Goal: Task Accomplishment & Management: Use online tool/utility

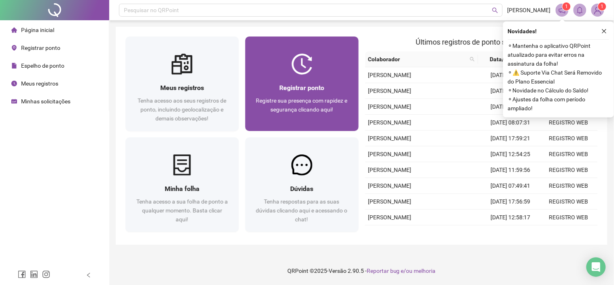
click at [260, 77] on div "Registrar ponto Registre sua presença com rapidez e segurança clicando aqui!" at bounding box center [301, 102] width 113 height 56
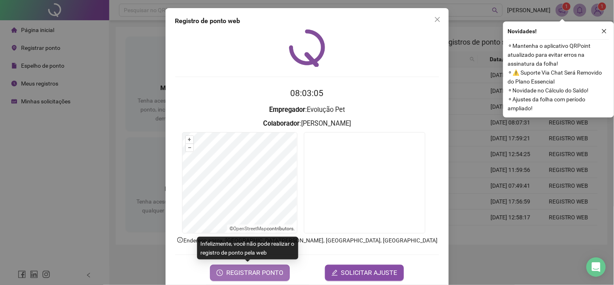
click at [268, 272] on span "REGISTRAR PONTO" at bounding box center [254, 273] width 57 height 10
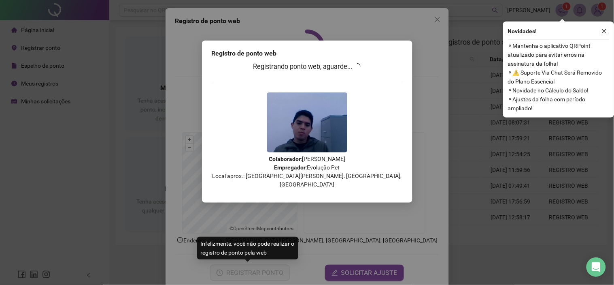
click at [155, 42] on div "Registro de ponto web Registrando ponto web, aguarde... Colaborador : [PERSON_N…" at bounding box center [307, 142] width 614 height 285
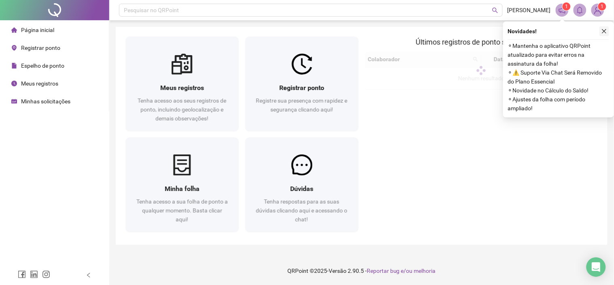
click at [608, 31] on button "button" at bounding box center [605, 31] width 10 height 10
